Goal: Task Accomplishment & Management: Use online tool/utility

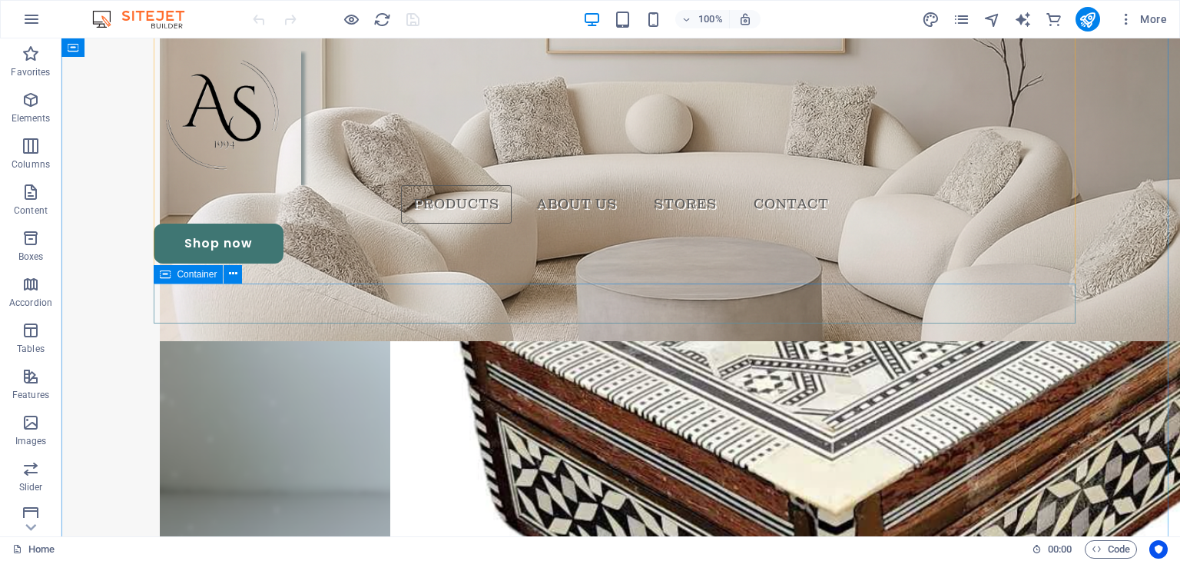
scroll to position [1876, 0]
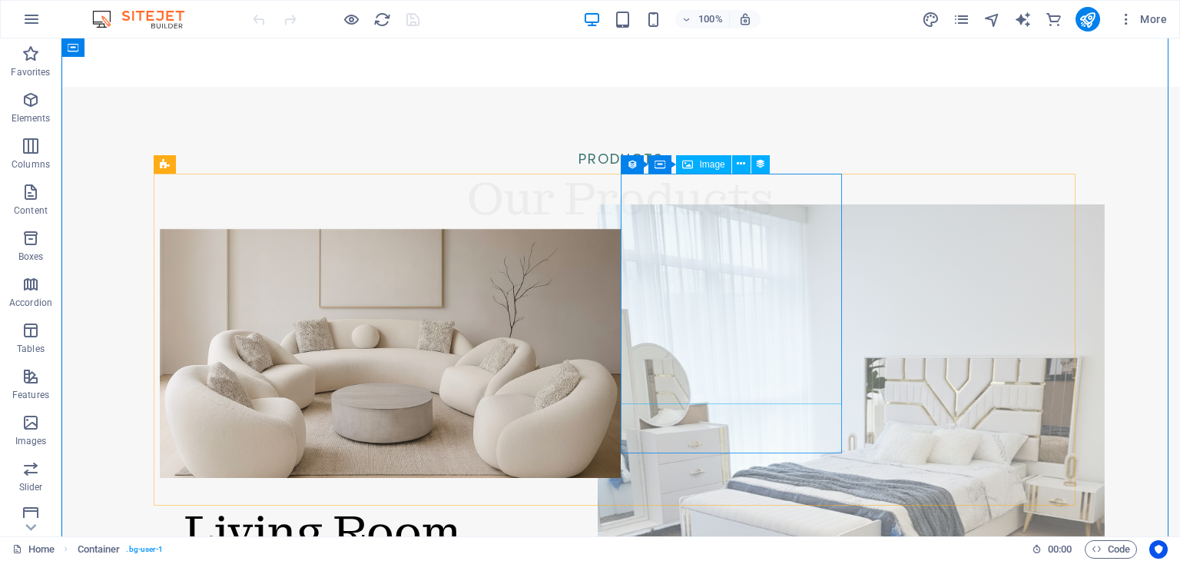
scroll to position [1916, 0]
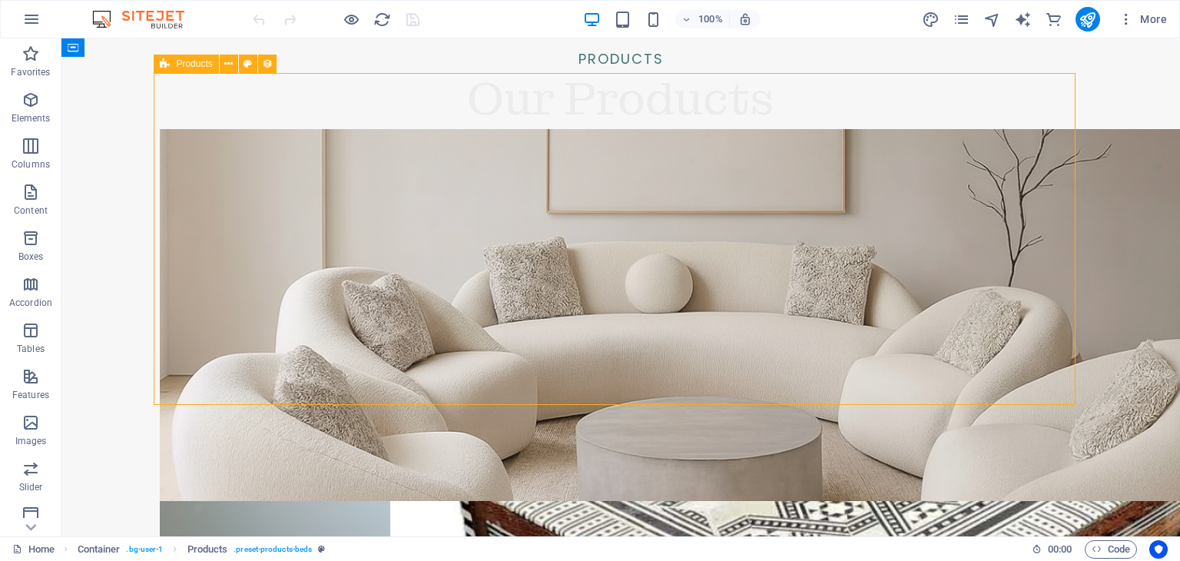
select select "68df06e6b5d7625c15035eaa"
select select "createdAt_DESC"
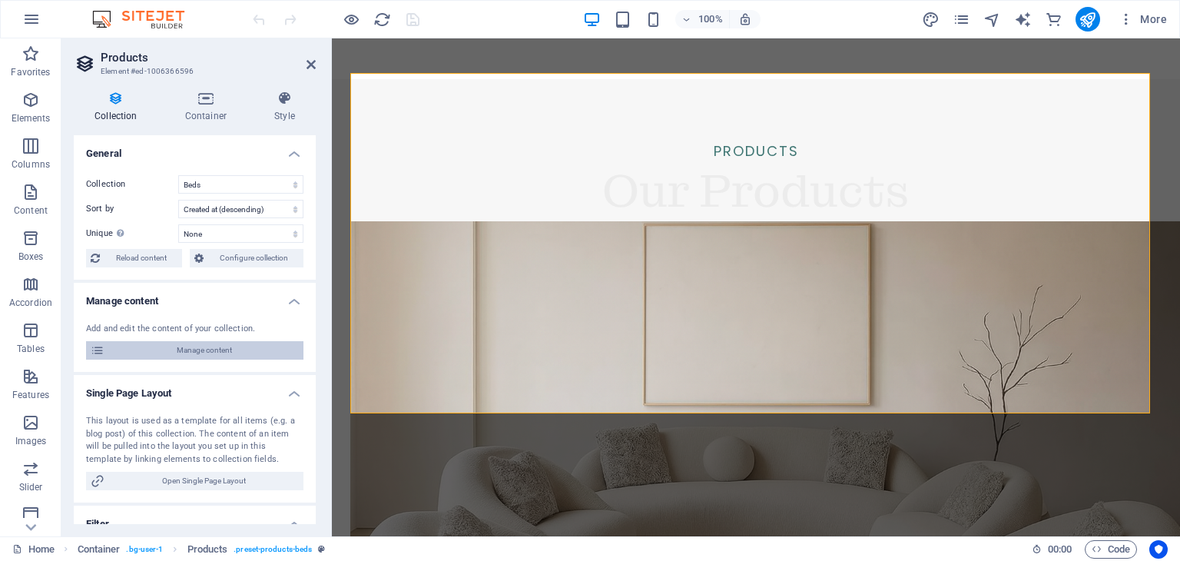
scroll to position [1935, 0]
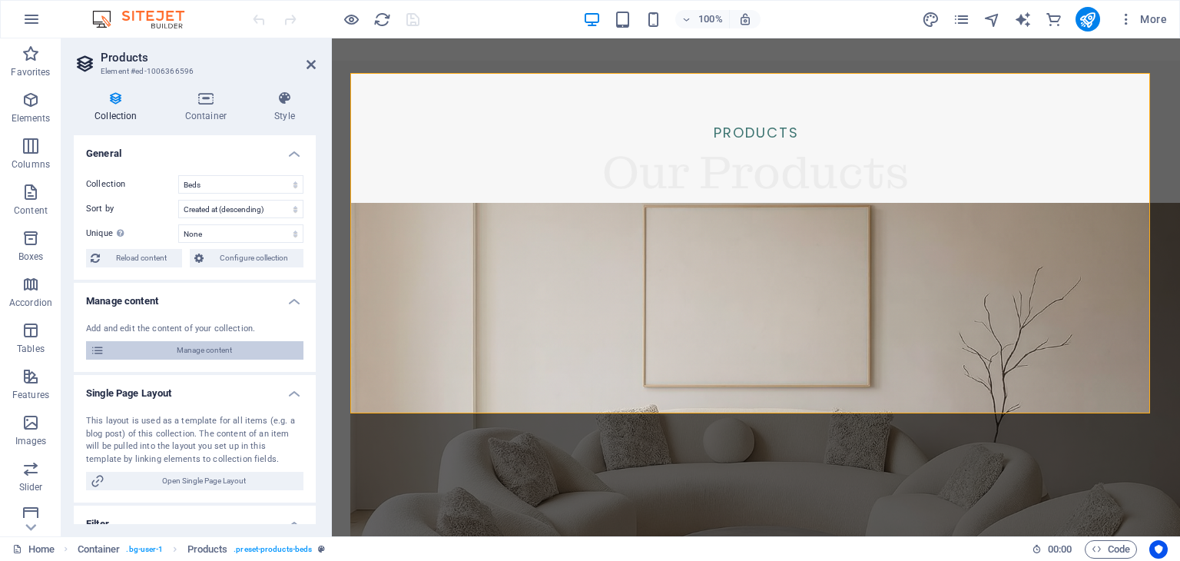
click at [214, 350] on span "Manage content" at bounding box center [204, 350] width 190 height 18
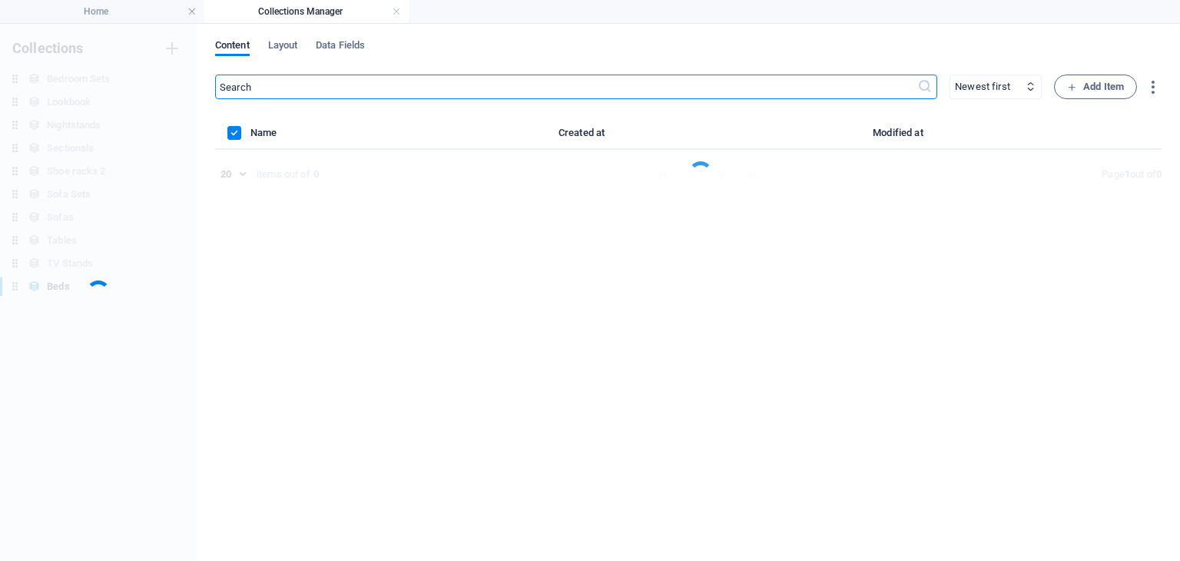
scroll to position [0, 0]
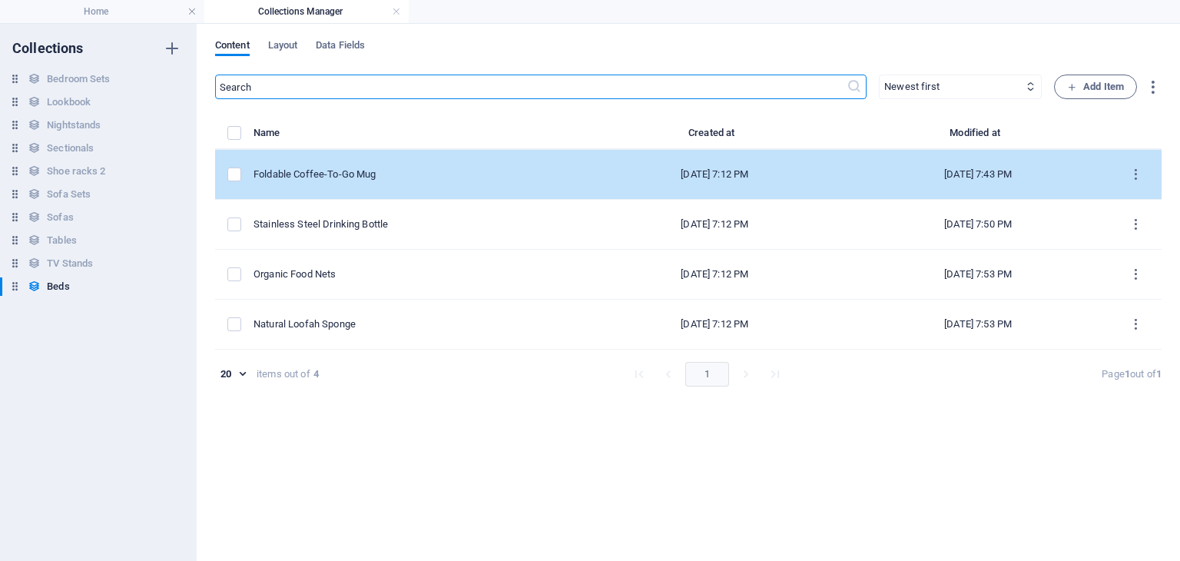
click at [448, 176] on div "Foldable Coffee-To-Go Mug" at bounding box center [412, 175] width 317 height 14
select select "In stock"
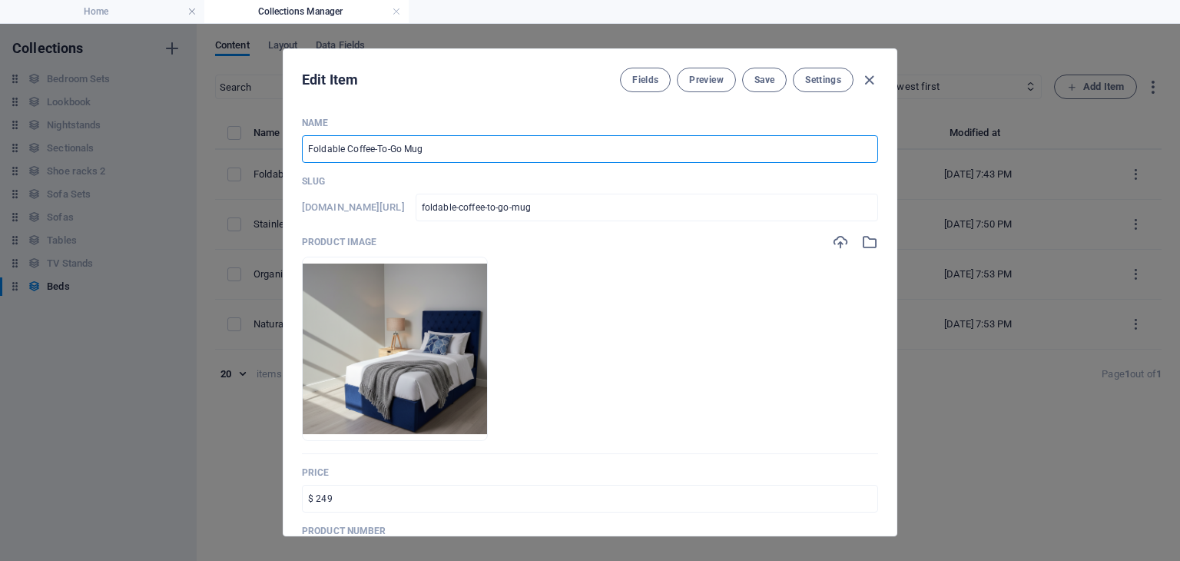
click at [434, 152] on input "Foldable Coffee-To-Go Mug" at bounding box center [590, 149] width 576 height 28
paste input "Navy Upholstered Bed"
type input "Navy Upholstered Bed"
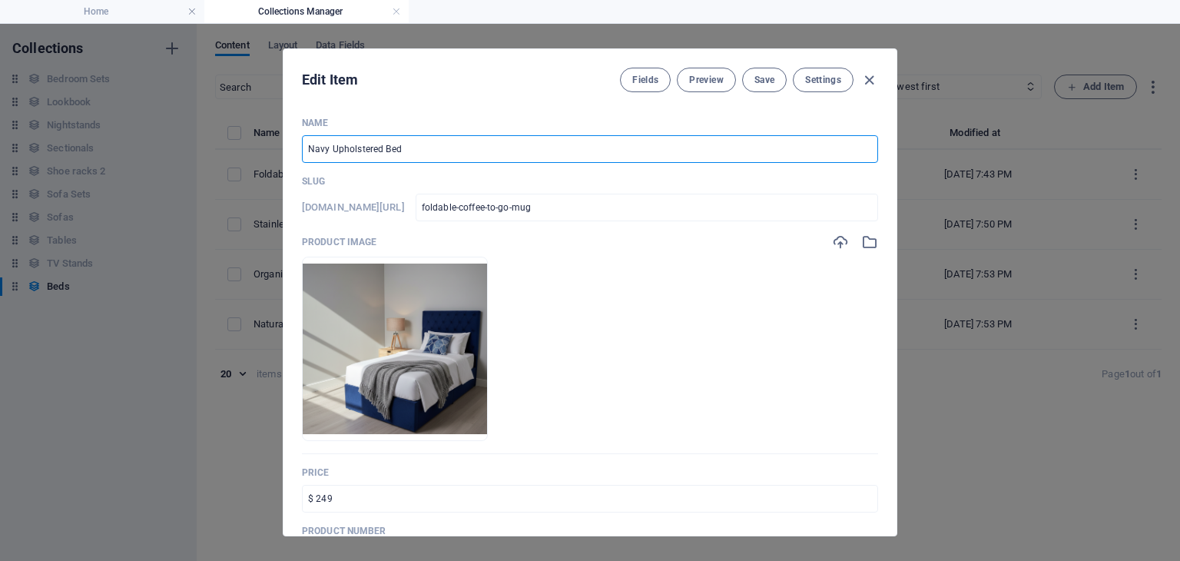
type input "navy-upholstered-bed"
click at [415, 154] on input "Navy Upholstered Bed" at bounding box center [590, 149] width 576 height 28
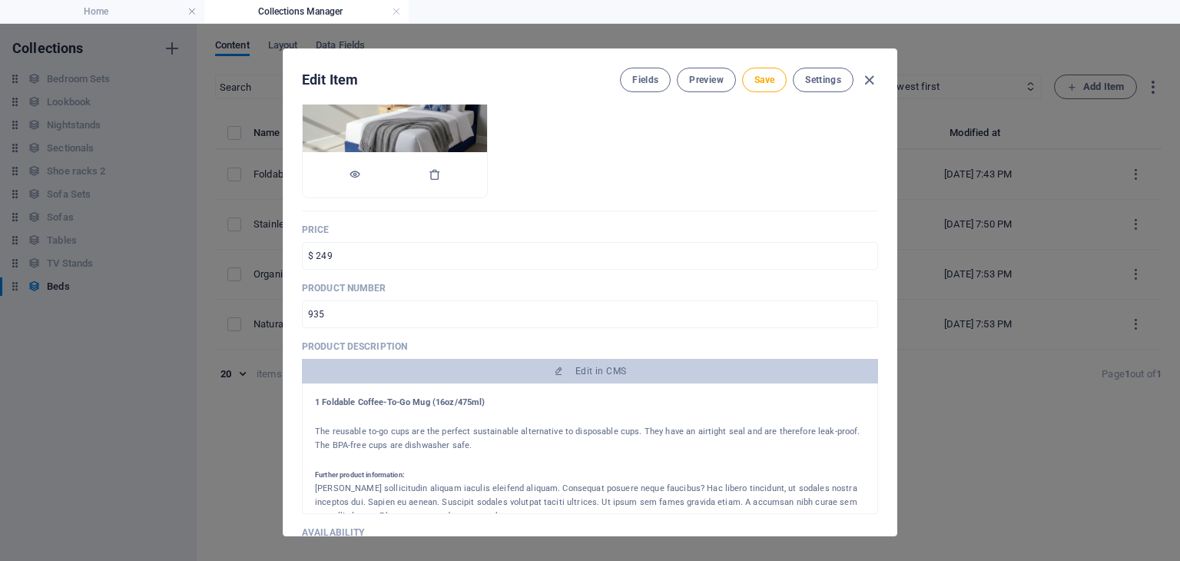
scroll to position [246, 0]
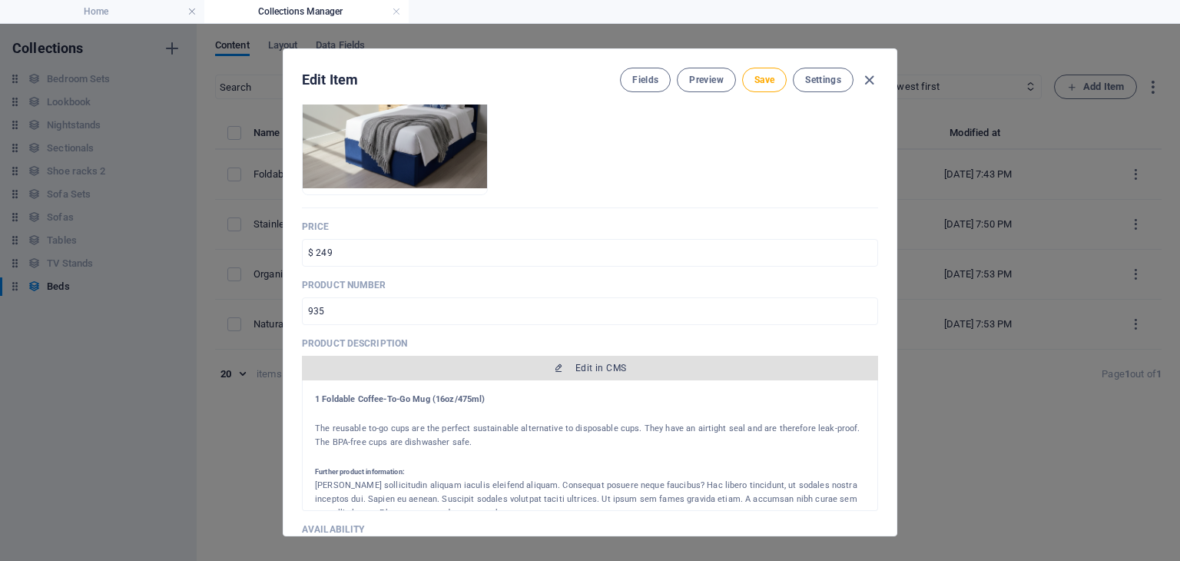
type input "Navy Upholstered Bed"
click at [579, 367] on span "Edit in CMS" at bounding box center [600, 368] width 51 height 12
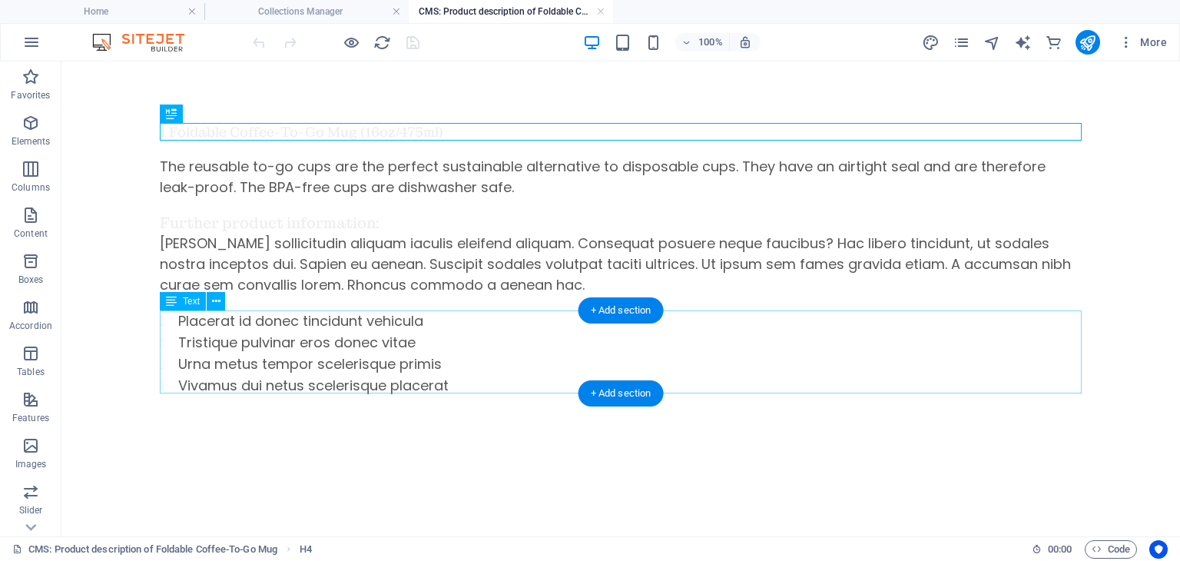
scroll to position [0, 0]
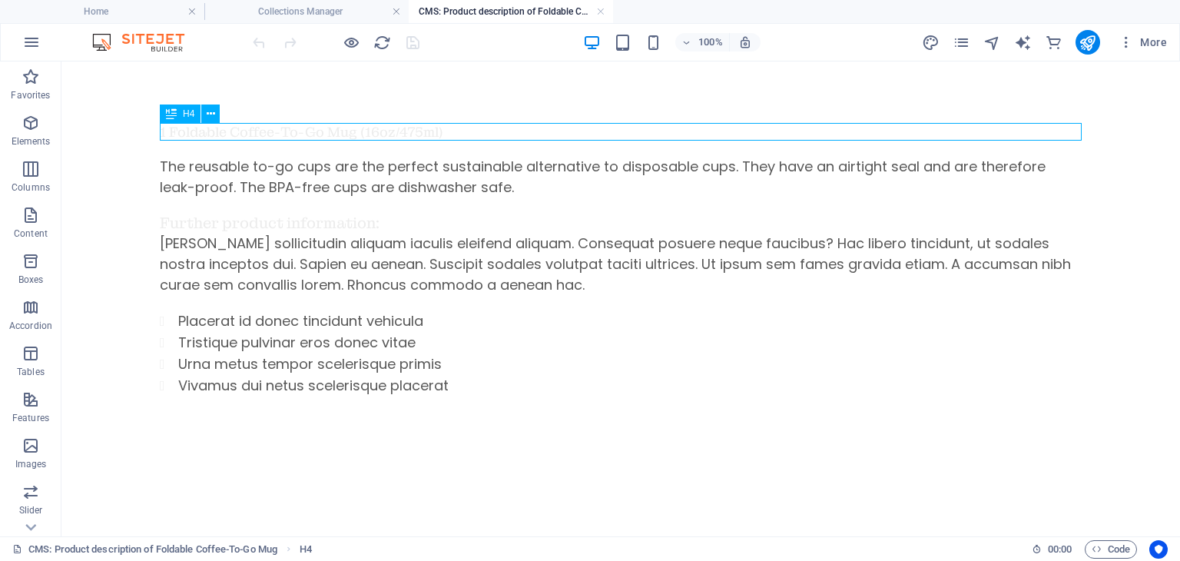
click at [449, 134] on div "1 Foldable Coffee-To-Go Mug (16oz/475ml)" at bounding box center [621, 132] width 922 height 18
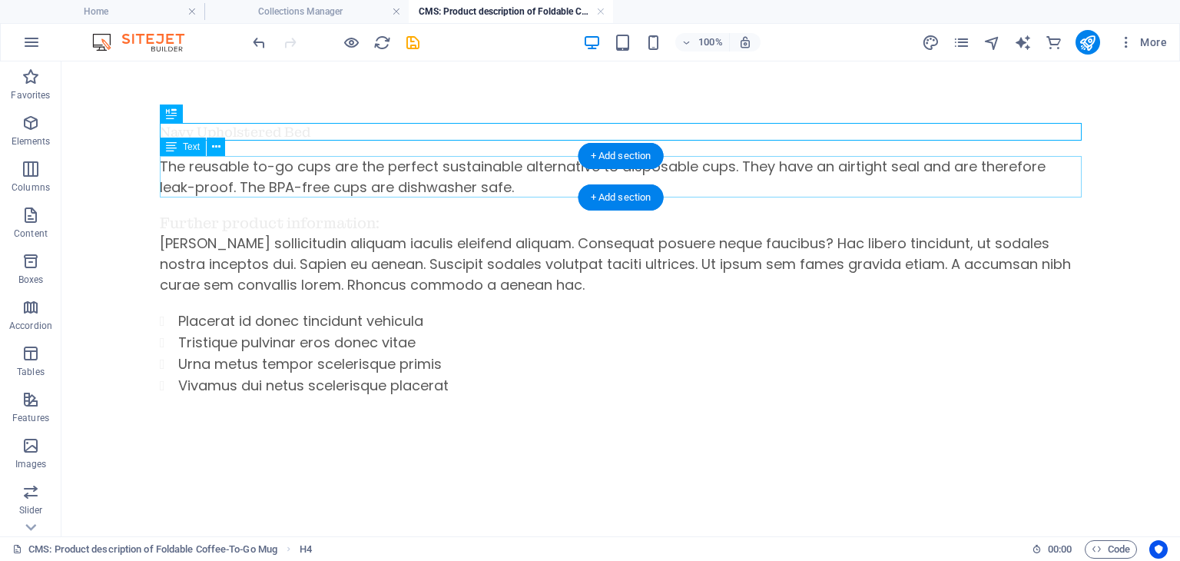
click at [350, 181] on div "The reusable to-go cups are the perfect sustainable alternative to disposable c…" at bounding box center [621, 176] width 922 height 41
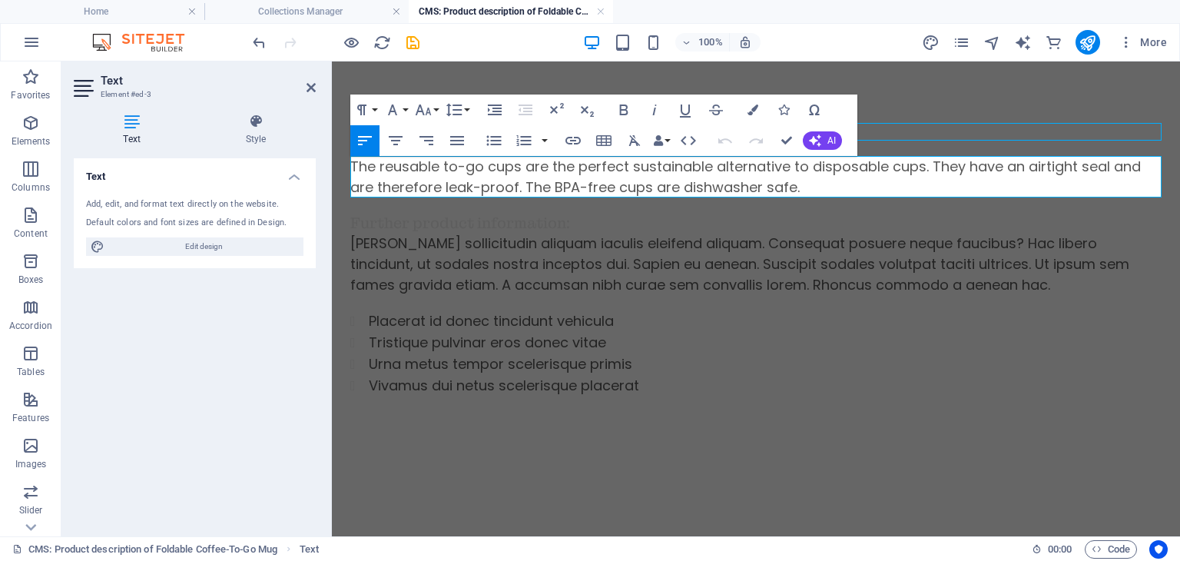
click at [443, 182] on p "The reusable to-go cups are the perfect sustainable alternative to disposable c…" at bounding box center [755, 176] width 811 height 41
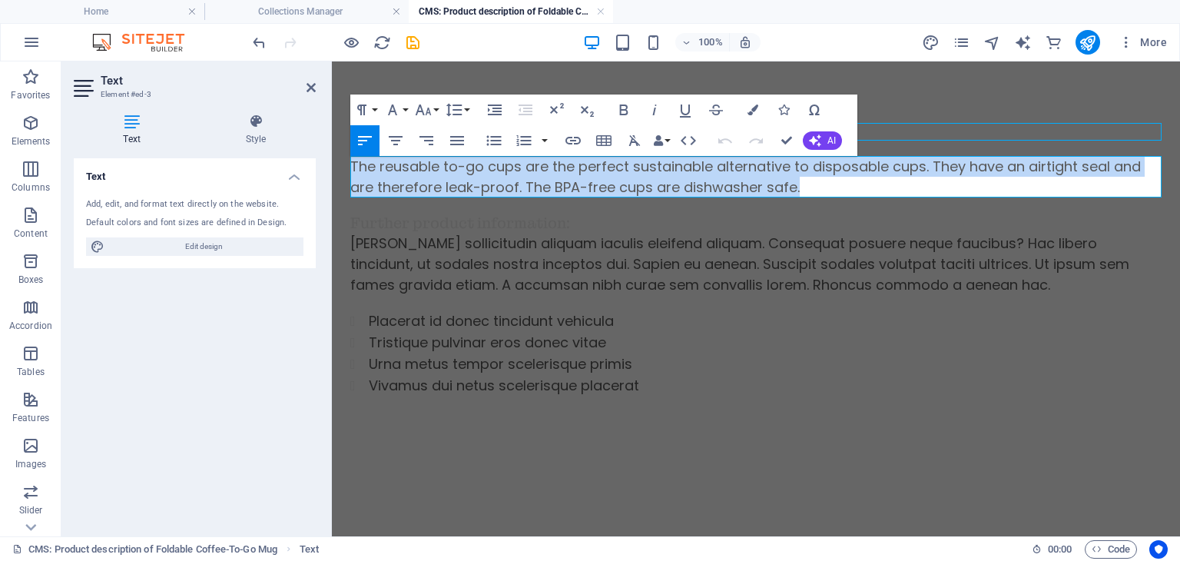
click at [443, 182] on p "The reusable to-go cups are the perfect sustainable alternative to disposable c…" at bounding box center [755, 176] width 811 height 41
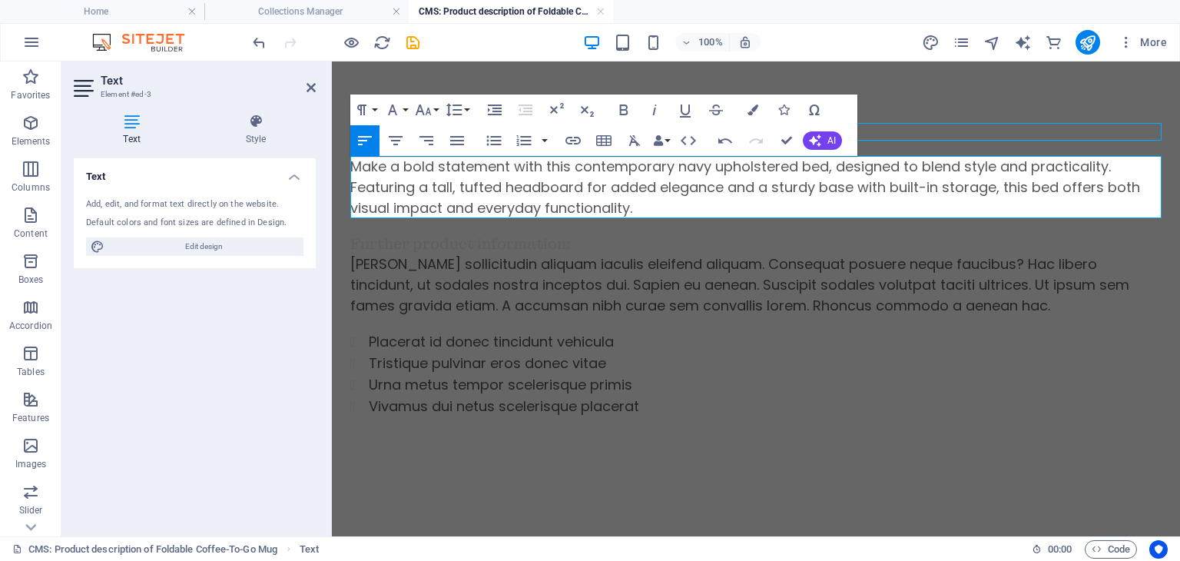
scroll to position [3920, 2]
click at [510, 280] on div "[PERSON_NAME] sollicitudin aliquam iaculis eleifend aliquam. Consequat posuere …" at bounding box center [755, 285] width 811 height 62
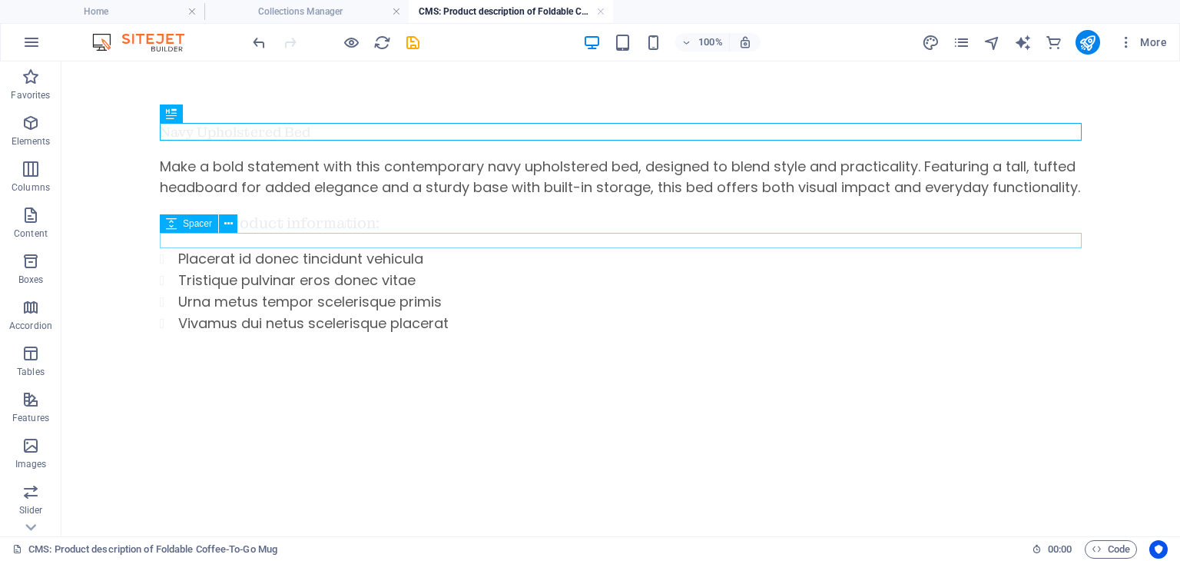
click at [400, 237] on div at bounding box center [621, 240] width 922 height 15
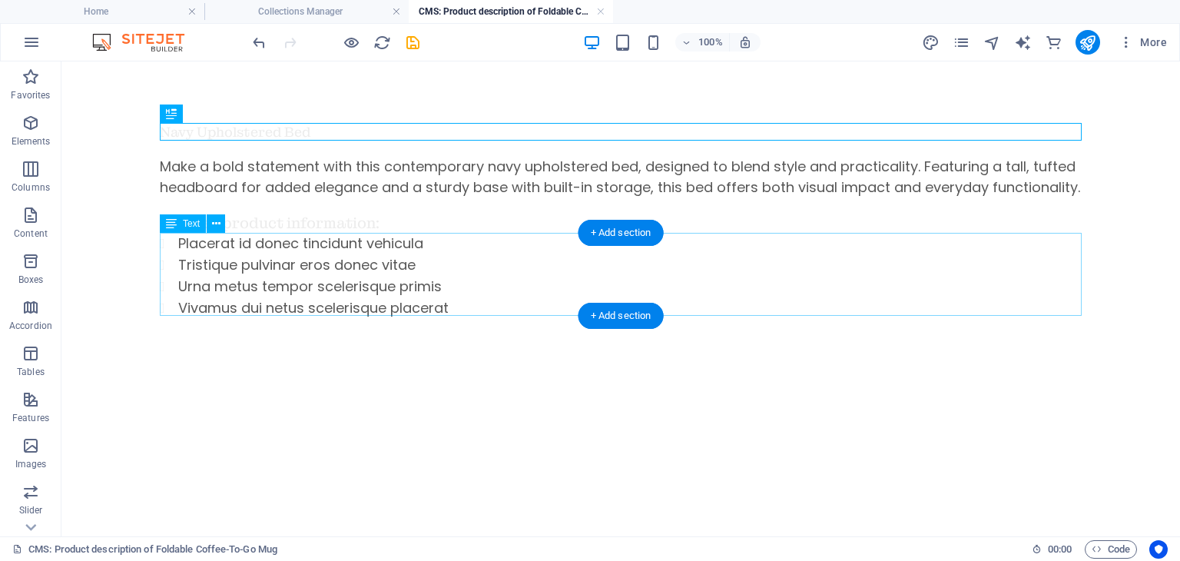
click at [356, 293] on div "Placerat id donec tincidunt vehicula Tristique pulvinar eros donec vitae Urna m…" at bounding box center [621, 276] width 922 height 86
click at [380, 277] on div "Placerat id donec tincidunt vehicula Tristique pulvinar eros donec vitae Urna m…" at bounding box center [621, 276] width 922 height 86
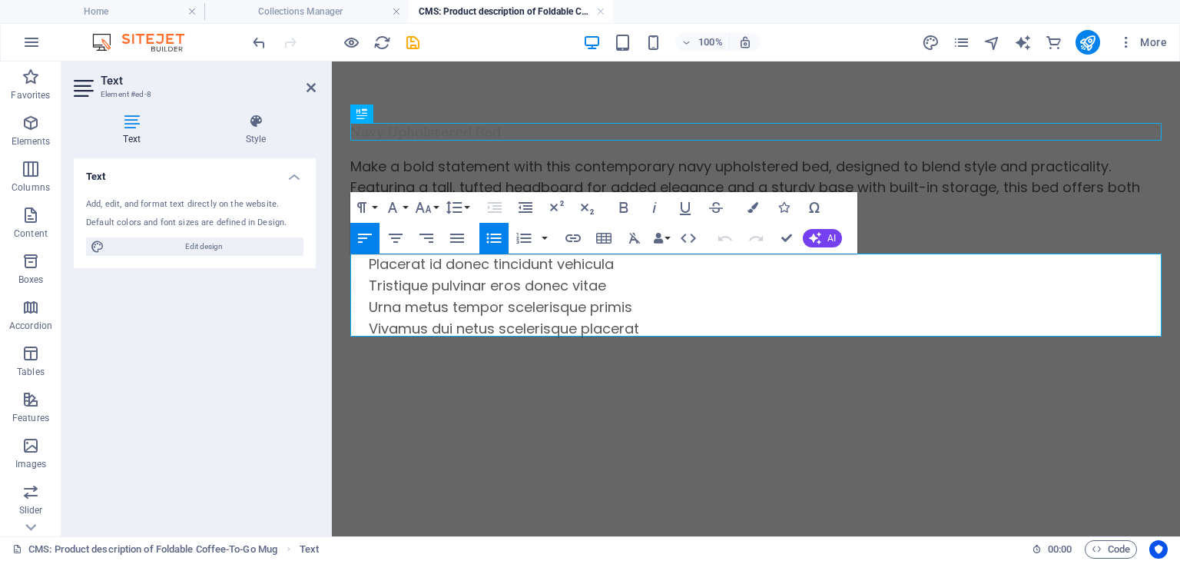
click at [438, 284] on li "Tristique pulvinar eros donec vitae" at bounding box center [765, 286] width 793 height 22
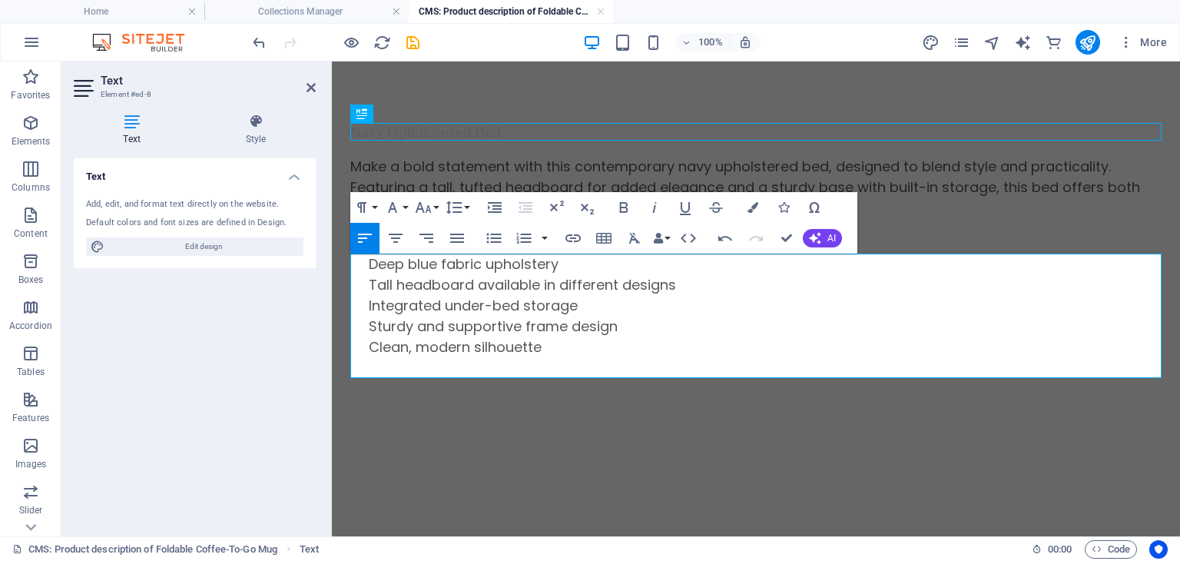
scroll to position [2314, 0]
click at [382, 374] on p at bounding box center [765, 367] width 793 height 21
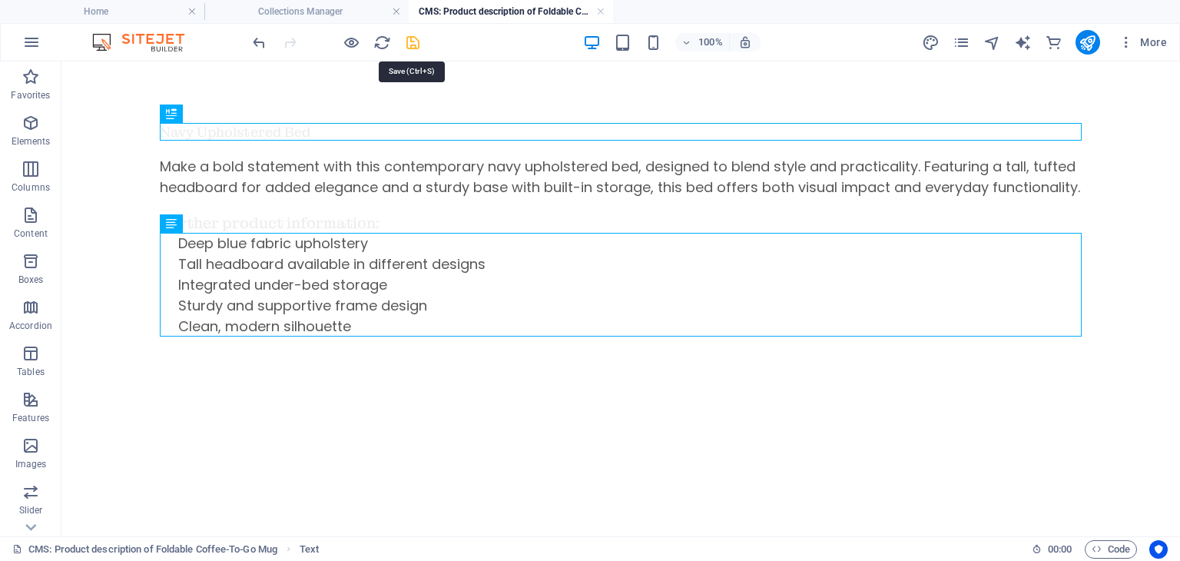
click at [414, 43] on icon "save" at bounding box center [413, 43] width 18 height 18
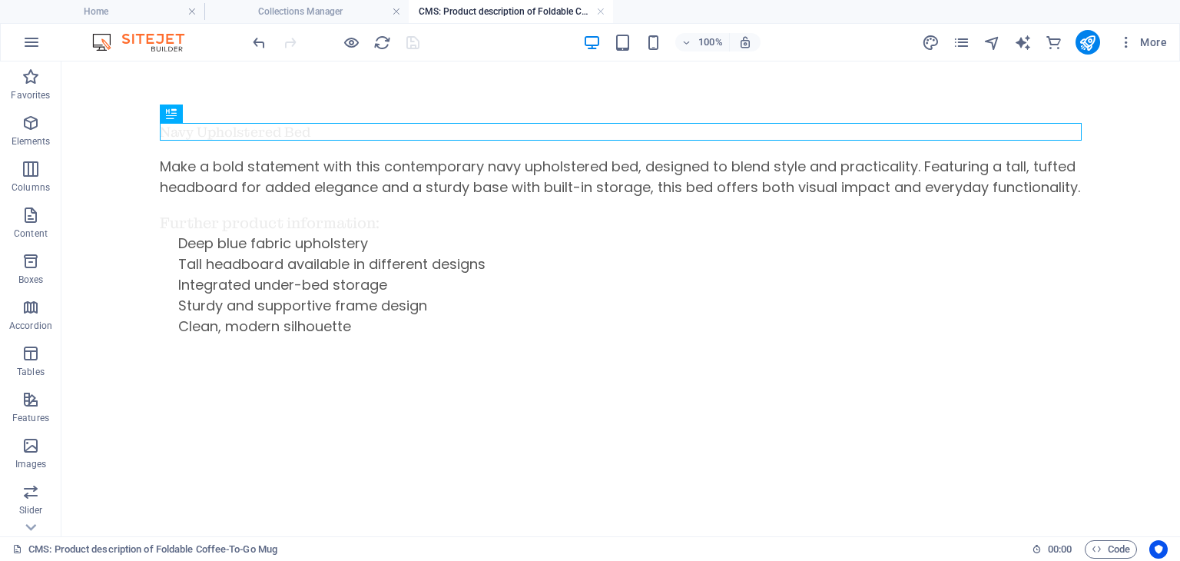
type input "navy-upholstered-bed"
click at [602, 10] on link at bounding box center [600, 12] width 9 height 15
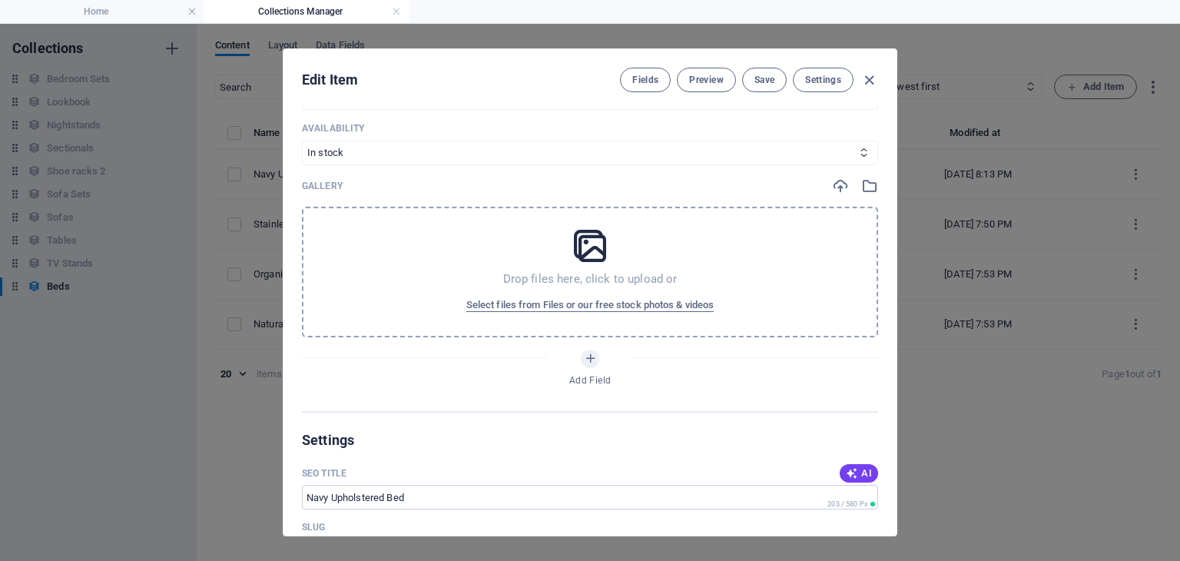
scroll to position [655, 0]
